Goal: Task Accomplishment & Management: Use online tool/utility

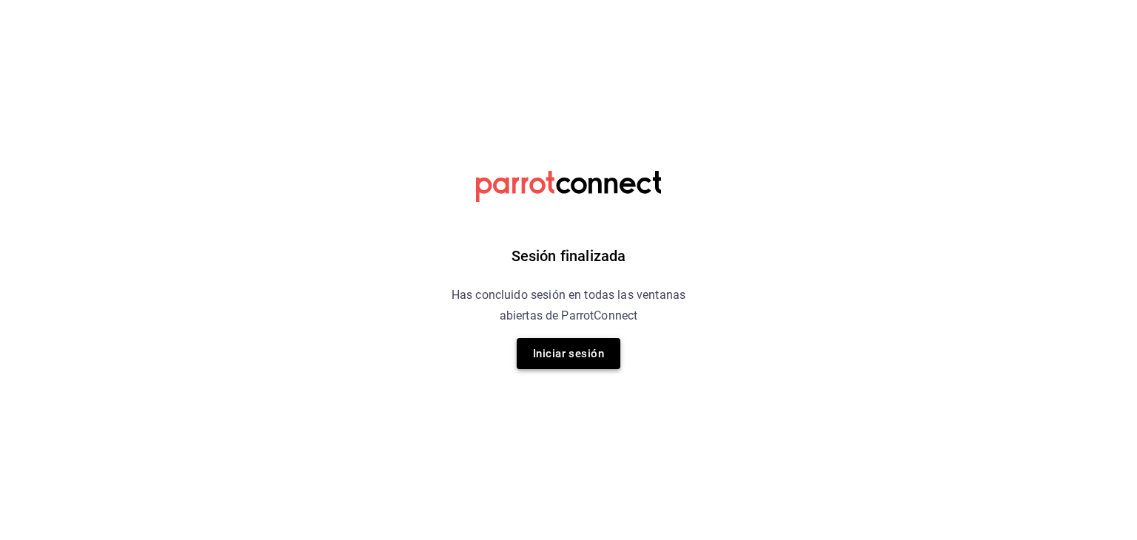
click at [564, 357] on button "Iniciar sesión" at bounding box center [569, 353] width 104 height 31
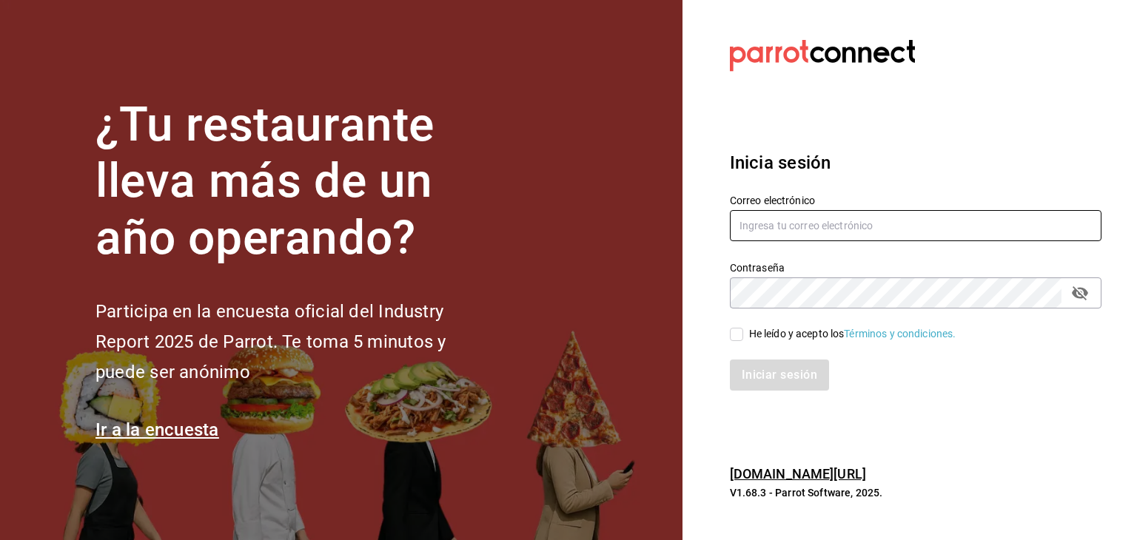
click at [862, 226] on input "text" at bounding box center [916, 225] width 372 height 31
type input "gerencia@lagorditasagrada.com"
click at [742, 332] on input "He leído y acepto los Términos y condiciones." at bounding box center [736, 334] width 13 height 13
checkbox input "true"
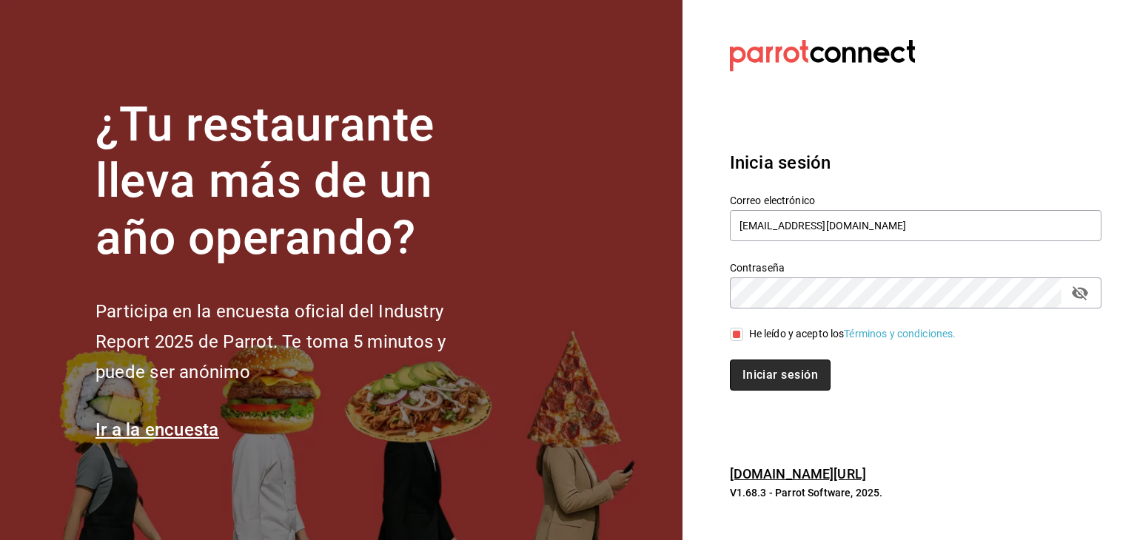
click at [777, 373] on button "Iniciar sesión" at bounding box center [780, 375] width 101 height 31
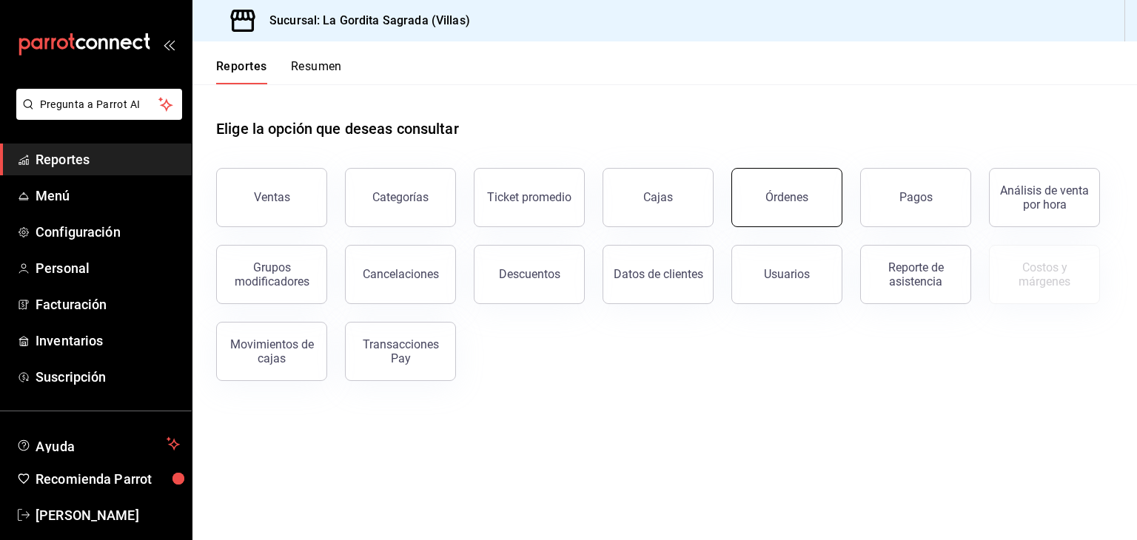
click at [811, 196] on button "Órdenes" at bounding box center [786, 197] width 111 height 59
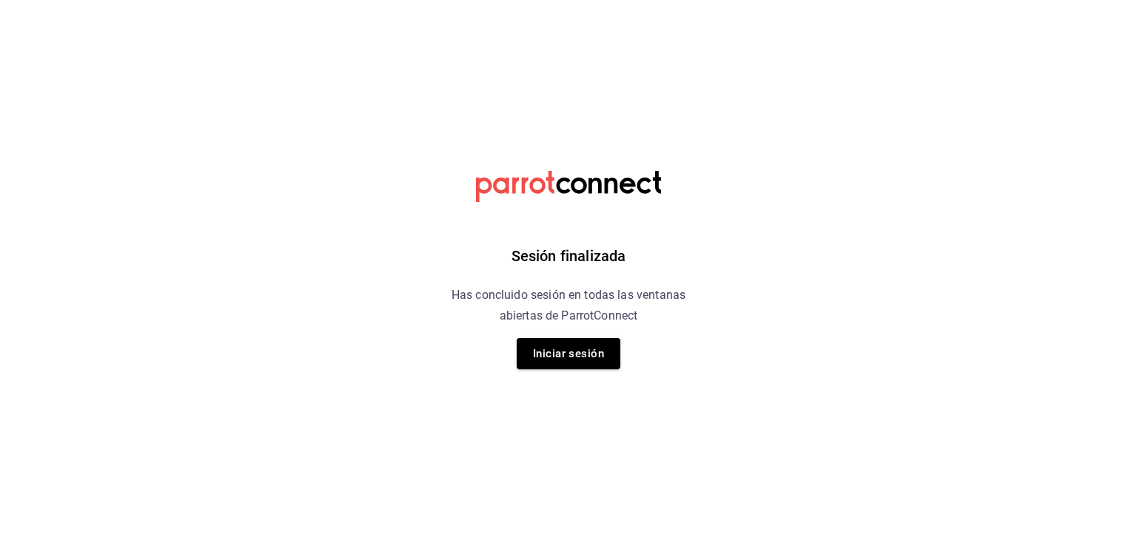
click at [558, 359] on button "Iniciar sesión" at bounding box center [569, 353] width 104 height 31
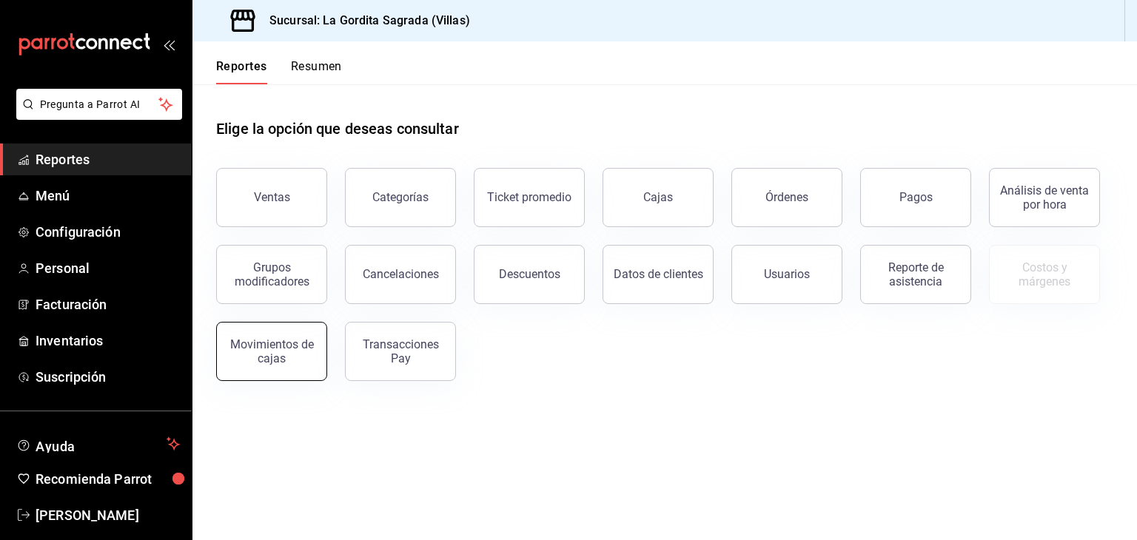
click at [273, 366] on button "Movimientos de cajas" at bounding box center [271, 351] width 111 height 59
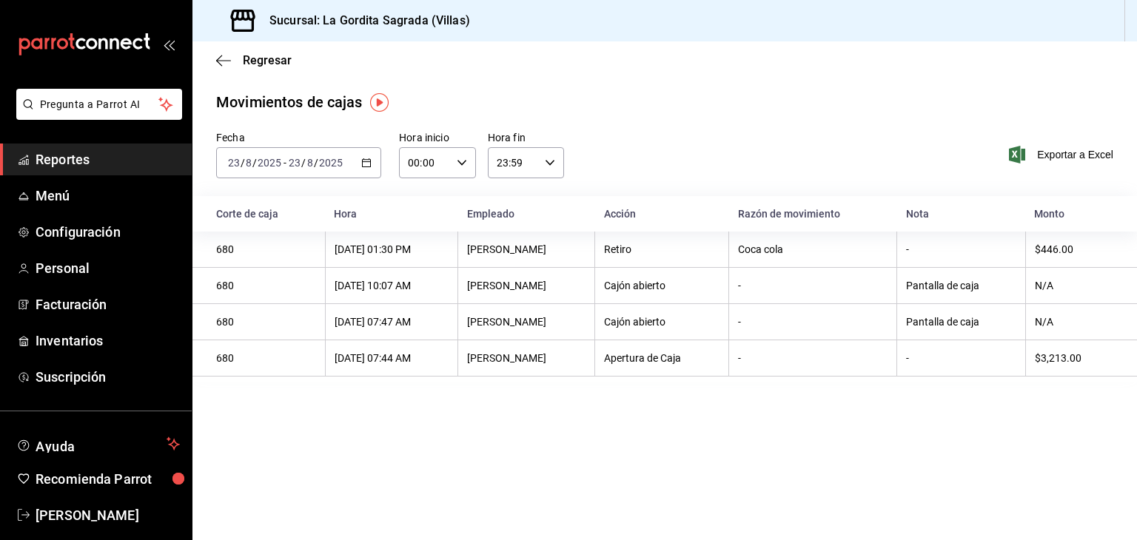
click at [366, 164] on icon "button" at bounding box center [366, 163] width 10 height 10
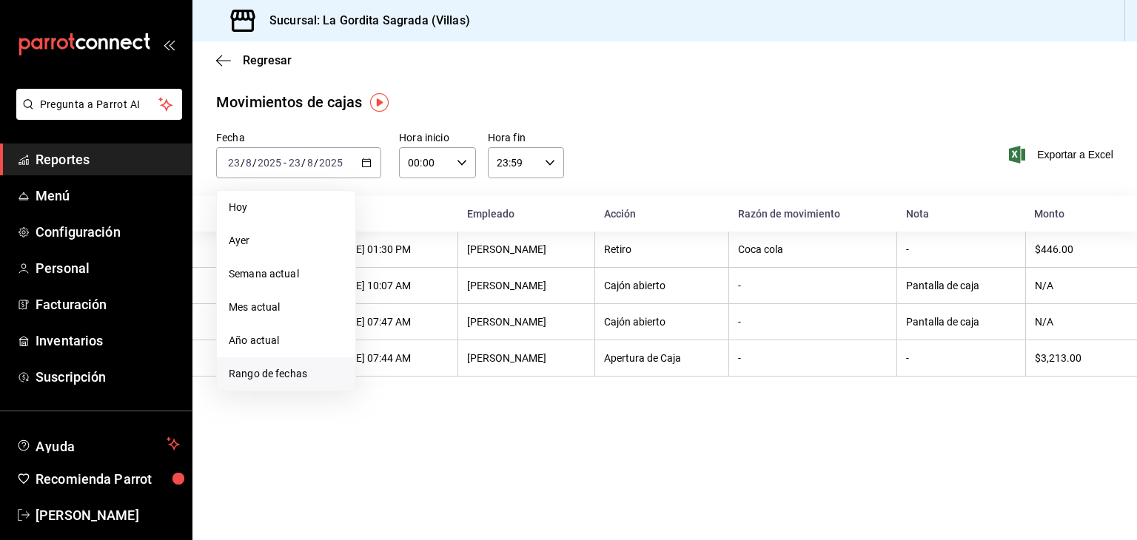
click at [273, 378] on span "Rango de fechas" at bounding box center [286, 374] width 115 height 16
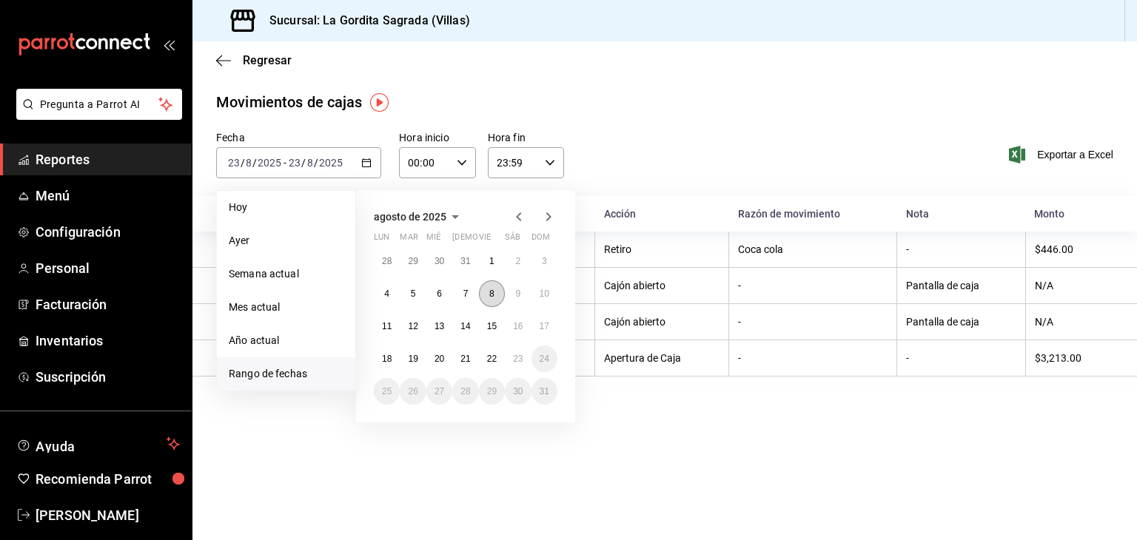
click at [495, 294] on button "8" at bounding box center [492, 293] width 26 height 27
click at [500, 360] on button "22" at bounding box center [492, 359] width 26 height 27
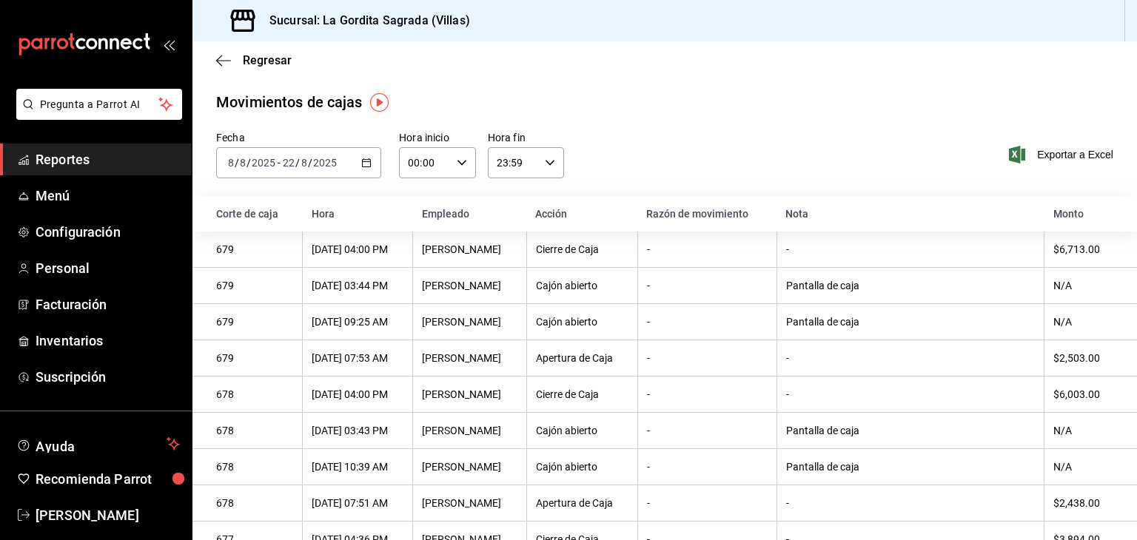
click at [372, 172] on div "[DATE] [DATE] - [DATE] [DATE]" at bounding box center [298, 162] width 165 height 31
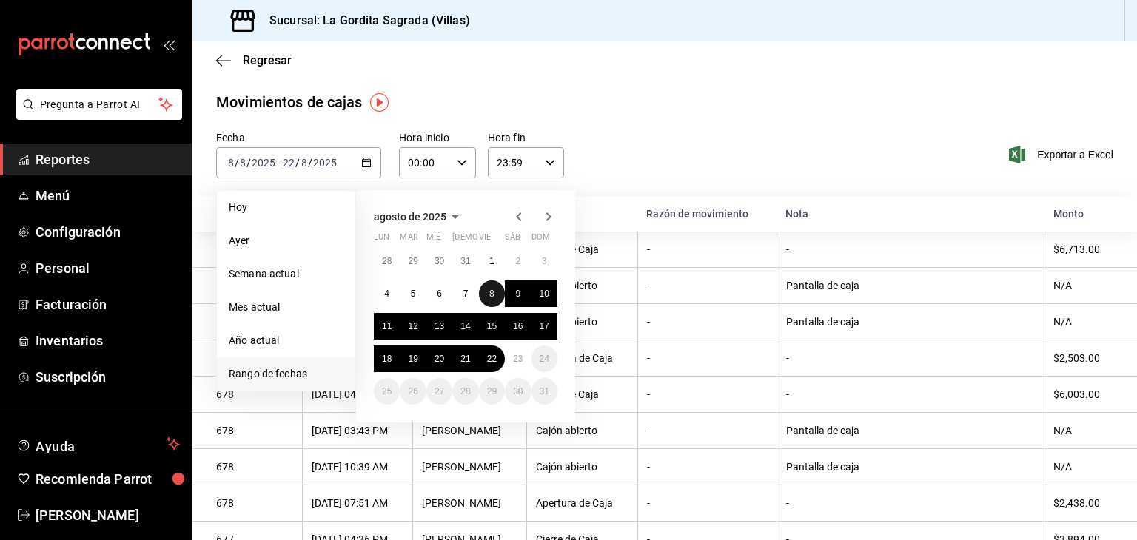
click at [488, 288] on button "8" at bounding box center [492, 293] width 26 height 27
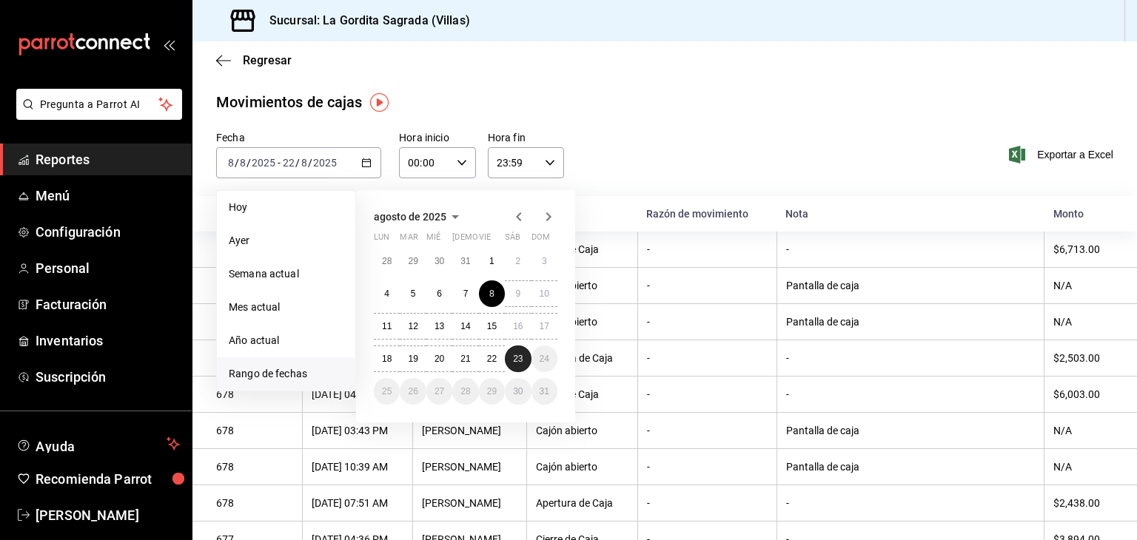
click at [518, 356] on abbr "23" at bounding box center [518, 359] width 10 height 10
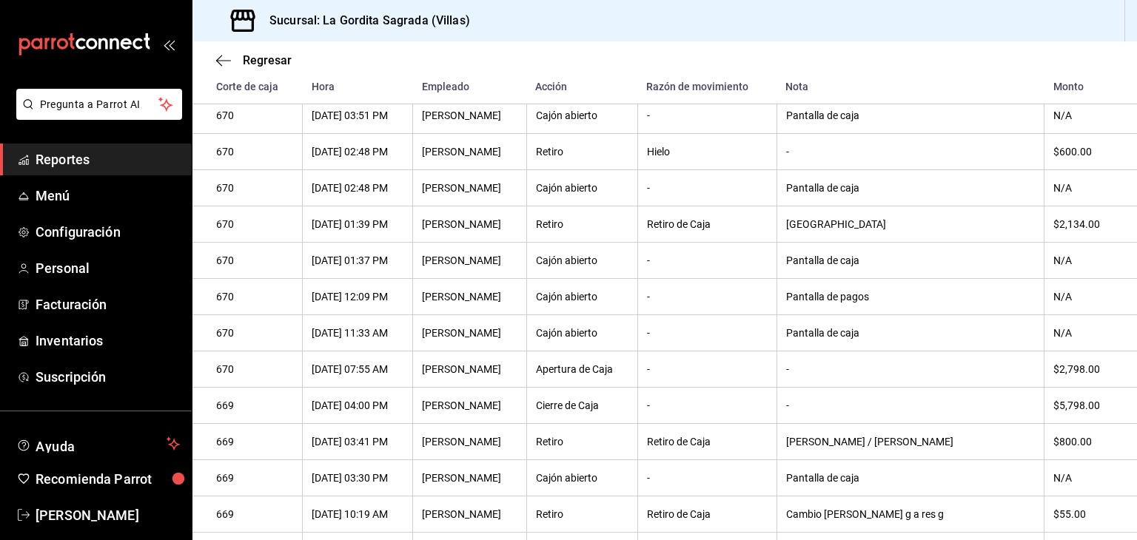
scroll to position [2362, 0]
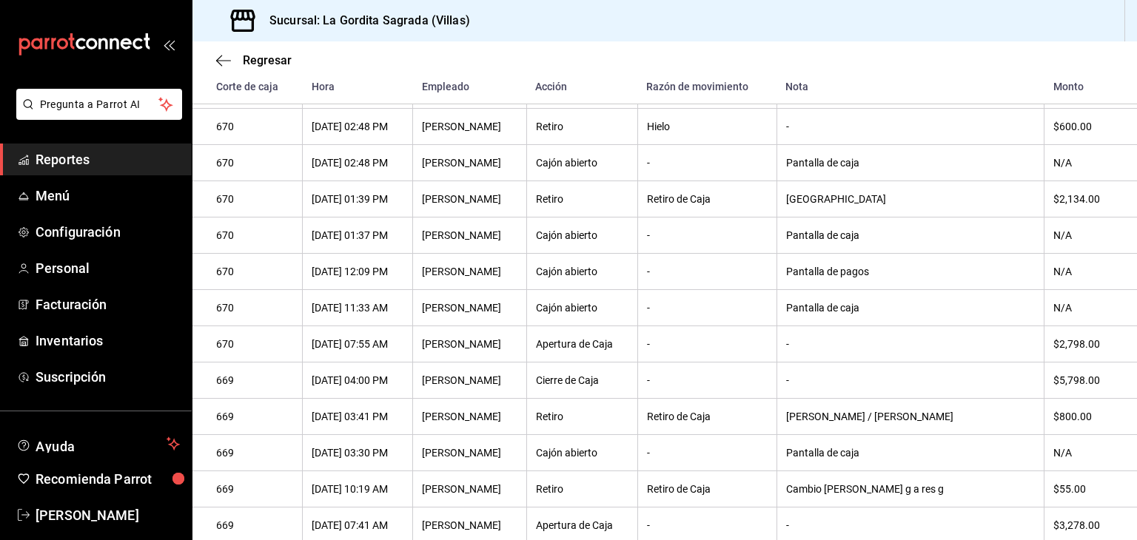
click at [715, 466] on th "-" at bounding box center [706, 453] width 139 height 36
drag, startPoint x: 742, startPoint y: 449, endPoint x: 631, endPoint y: 416, distance: 116.6
click at [628, 386] on div "Cierre de Caja" at bounding box center [582, 380] width 93 height 12
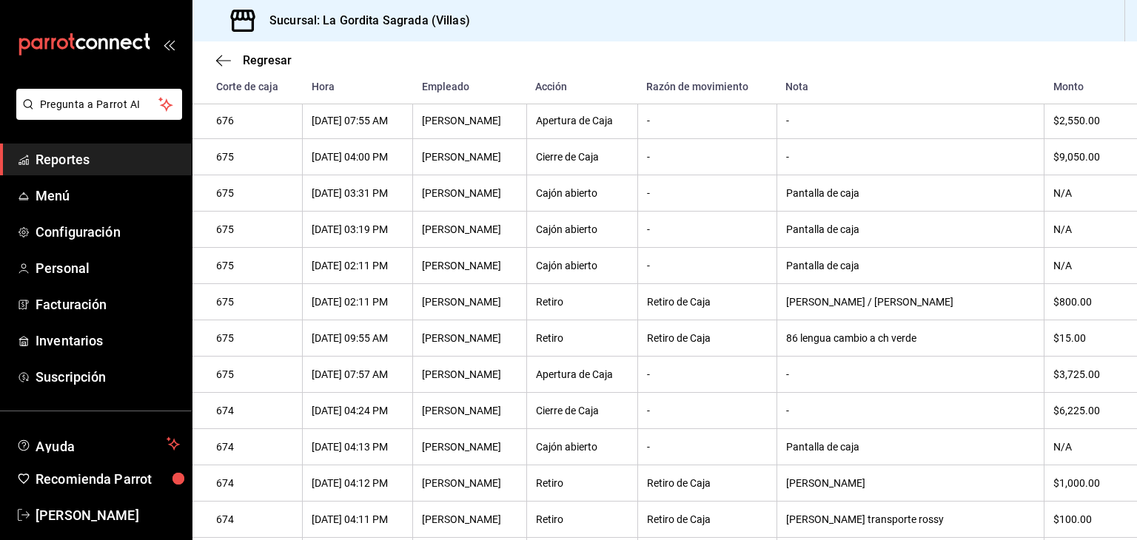
scroll to position [1433, 0]
